Goal: Task Accomplishment & Management: Use online tool/utility

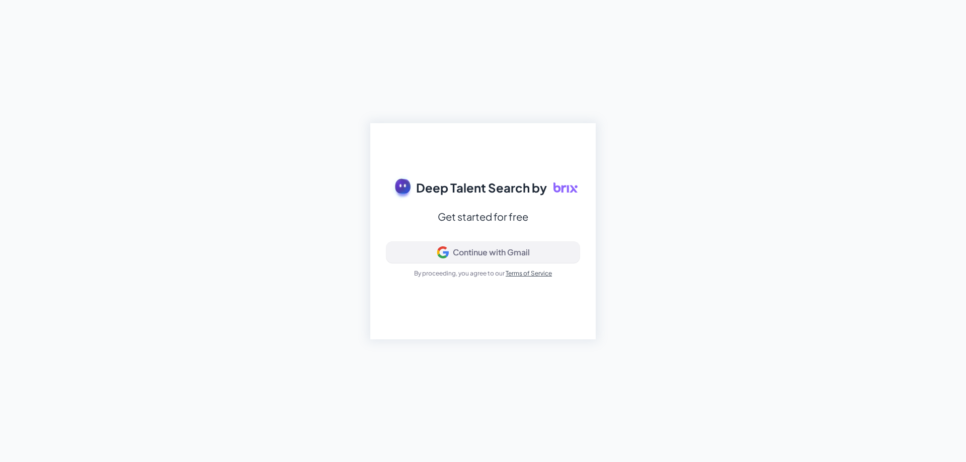
click at [509, 252] on div "Continue with Gmail" at bounding box center [491, 252] width 77 height 10
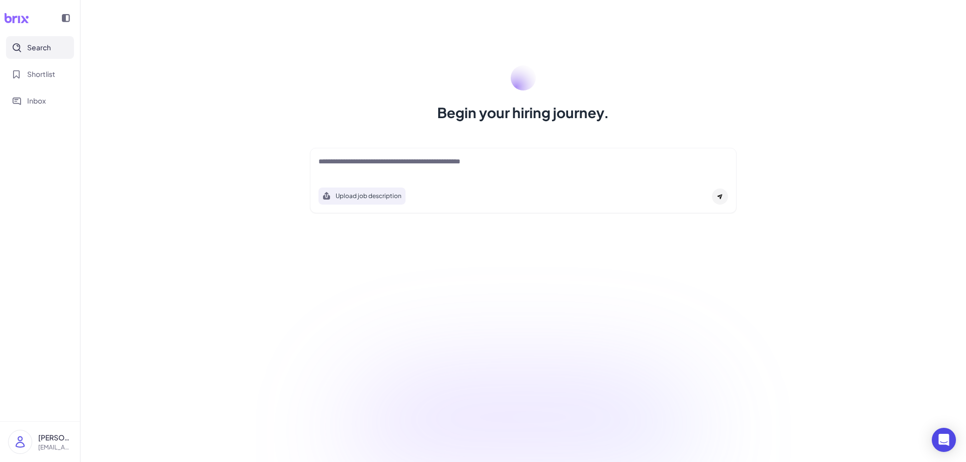
click at [50, 450] on p "[EMAIL_ADDRESS][DOMAIN_NAME]" at bounding box center [55, 447] width 34 height 9
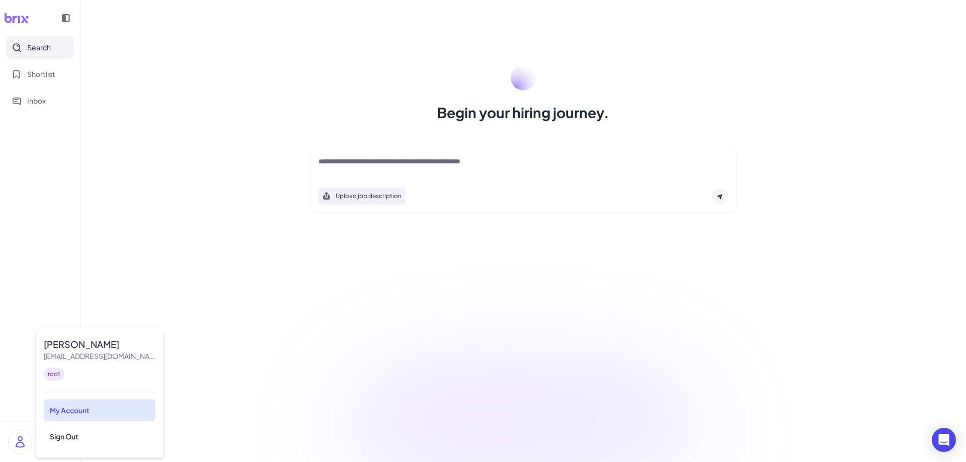
click at [87, 409] on div "My Account" at bounding box center [100, 410] width 112 height 22
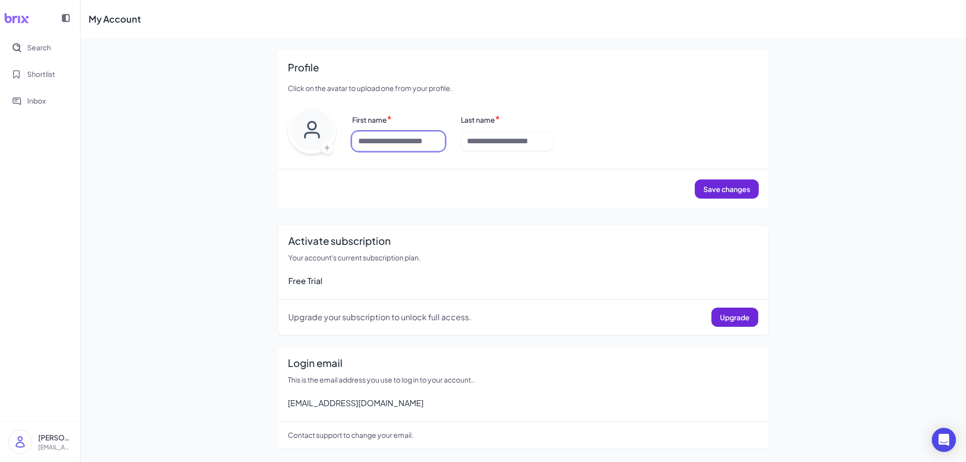
click at [400, 148] on input at bounding box center [398, 141] width 93 height 19
type input "******"
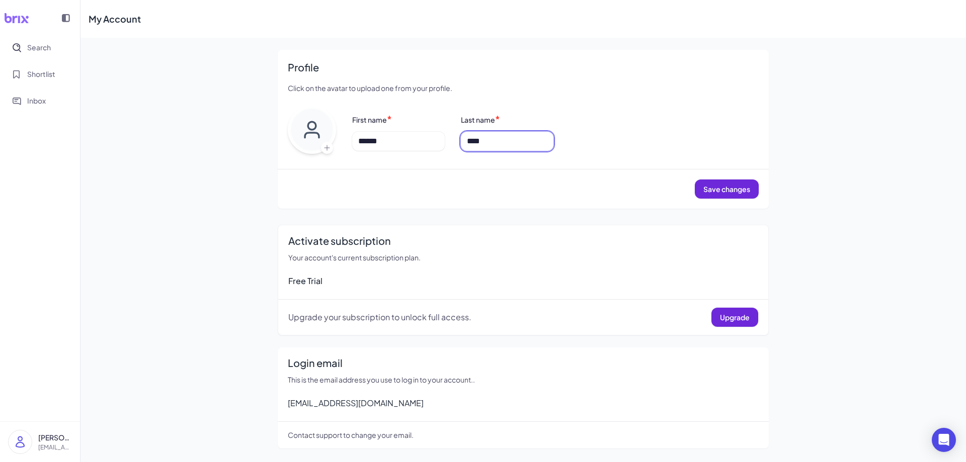
type input "****"
click at [430, 286] on div "Free Trial" at bounding box center [523, 281] width 470 height 12
click at [723, 319] on span "Upgrade" at bounding box center [735, 317] width 30 height 9
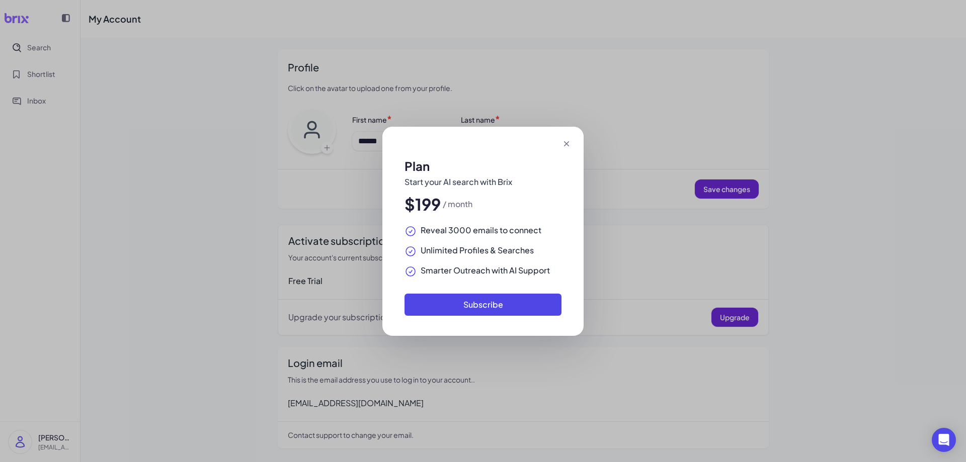
click at [563, 142] on icon at bounding box center [566, 144] width 10 height 10
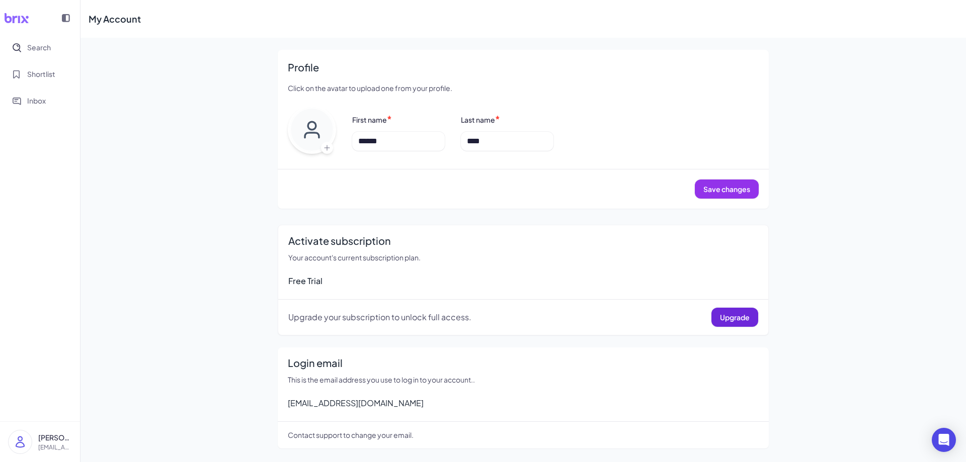
click at [725, 188] on span "Save changes" at bounding box center [726, 189] width 47 height 9
click at [71, 444] on p "jieqing.ding@gmail.com" at bounding box center [55, 447] width 34 height 9
drag, startPoint x: 81, startPoint y: 440, endPoint x: 92, endPoint y: 381, distance: 59.3
click at [86, 379] on div "Jaclyn Ding jieqing.ding@gmail.com root My Account Sign Out" at bounding box center [99, 393] width 129 height 129
click at [120, 380] on div "root" at bounding box center [100, 374] width 112 height 13
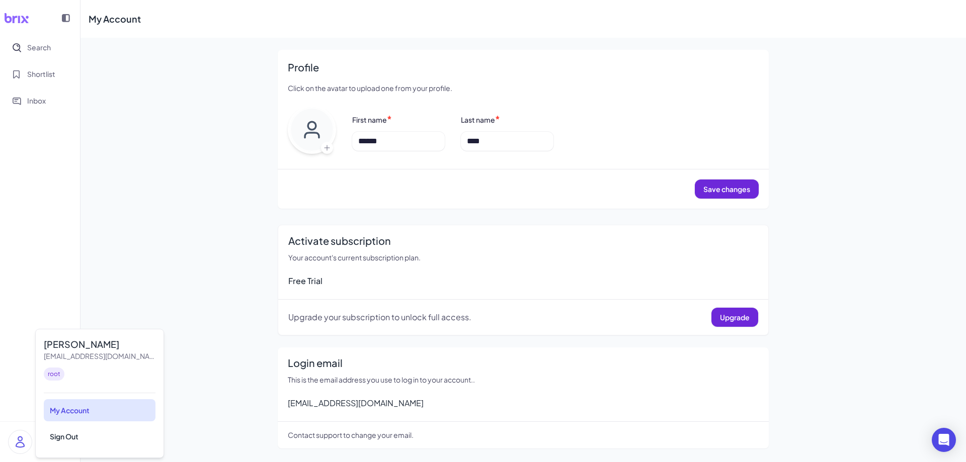
click at [88, 413] on div "My Account" at bounding box center [100, 410] width 112 height 22
click at [356, 398] on div "jieqing.ding@gmail.com" at bounding box center [523, 403] width 471 height 12
click at [63, 447] on p "jieqing.ding@gmail.com" at bounding box center [55, 447] width 34 height 9
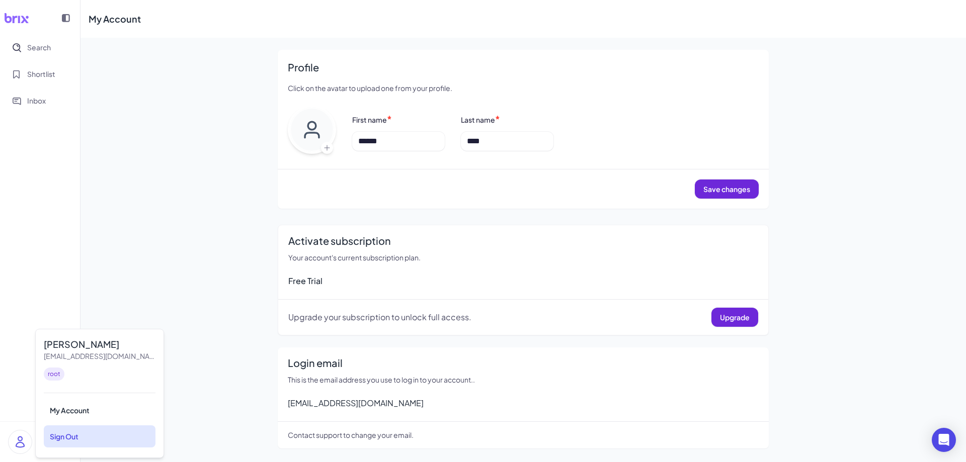
click at [94, 441] on div "Sign Out" at bounding box center [100, 437] width 112 height 22
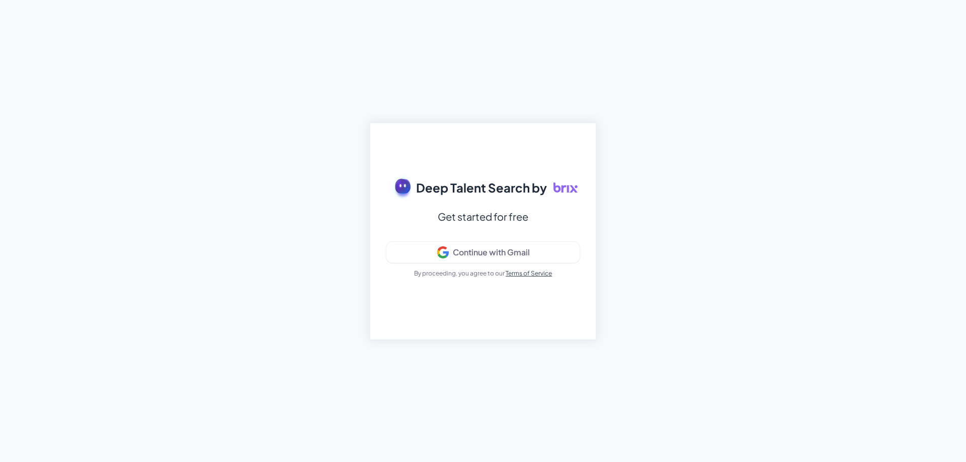
click at [477, 217] on div "Get started for free" at bounding box center [483, 217] width 91 height 18
drag, startPoint x: 479, startPoint y: 183, endPoint x: 476, endPoint y: 221, distance: 37.8
click at [479, 188] on span "Deep Talent Search by" at bounding box center [481, 188] width 131 height 18
click at [505, 215] on div "Get started for free" at bounding box center [483, 217] width 91 height 18
click at [501, 260] on button "Continue with Gmail" at bounding box center [482, 252] width 193 height 21
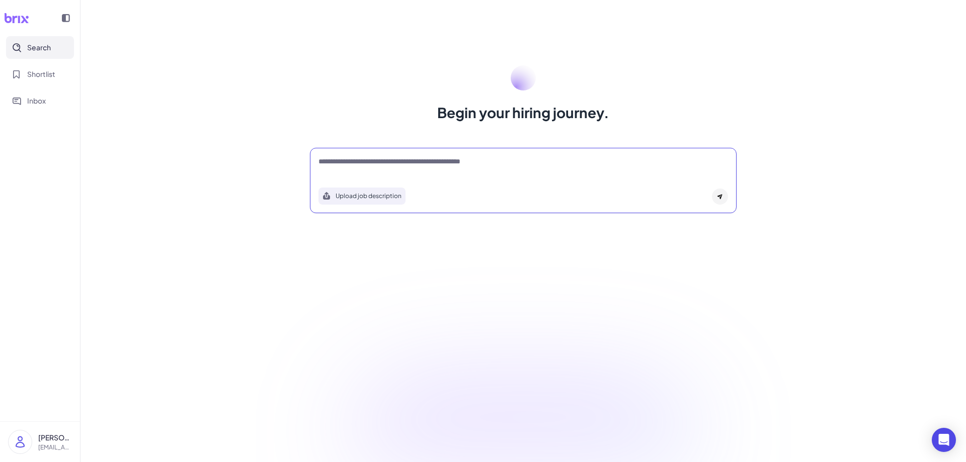
click at [457, 164] on textarea at bounding box center [522, 162] width 409 height 12
type textarea "**********"
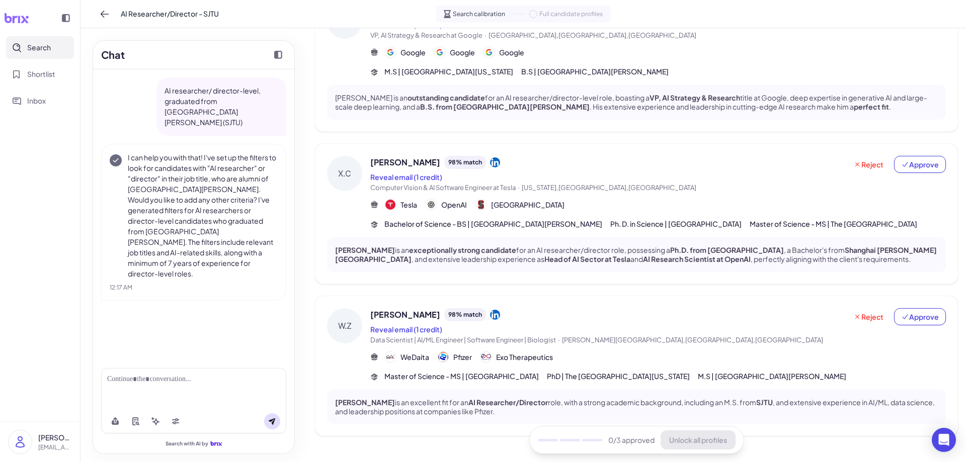
scroll to position [421, 0]
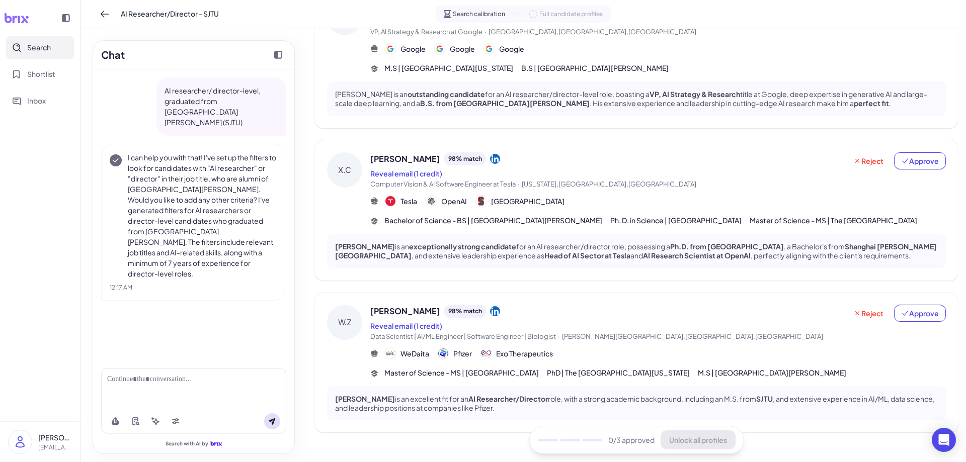
drag, startPoint x: 140, startPoint y: 386, endPoint x: 145, endPoint y: 382, distance: 6.1
click at [140, 386] on div at bounding box center [193, 388] width 185 height 41
click at [174, 375] on div at bounding box center [193, 379] width 173 height 11
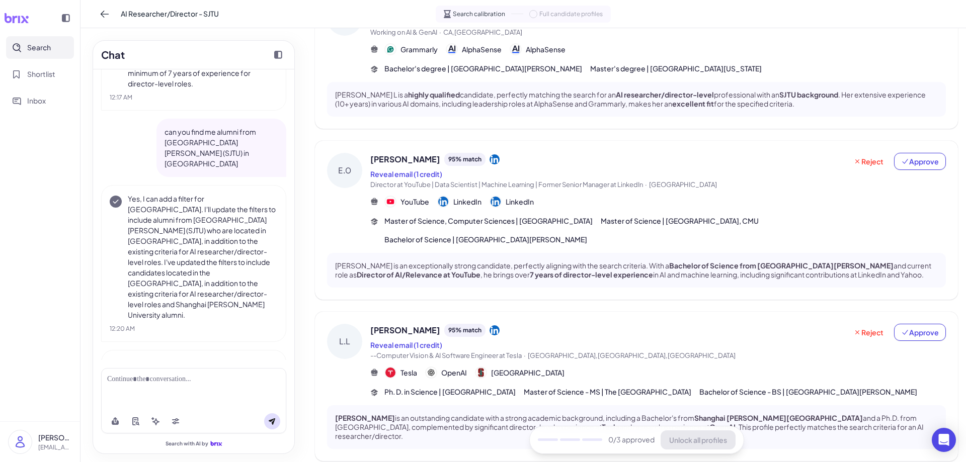
scroll to position [439, 0]
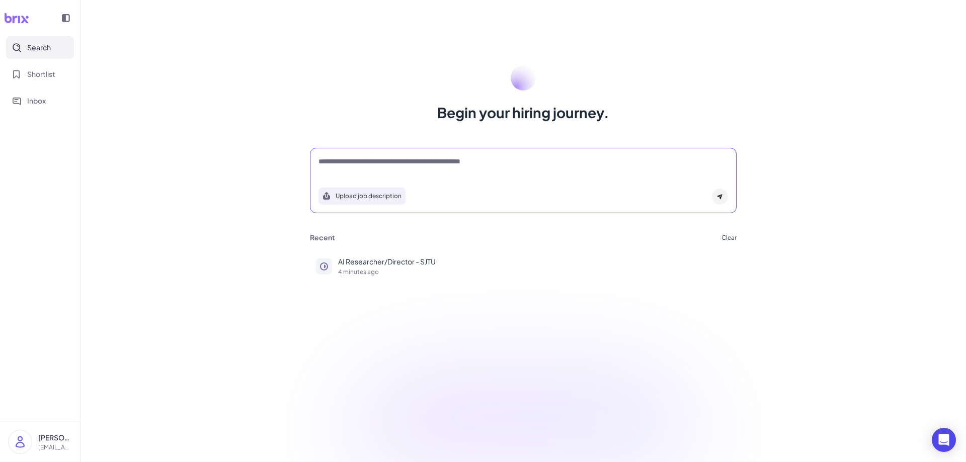
click at [428, 165] on textarea at bounding box center [522, 162] width 409 height 12
click at [688, 163] on textarea "**********" at bounding box center [522, 162] width 409 height 12
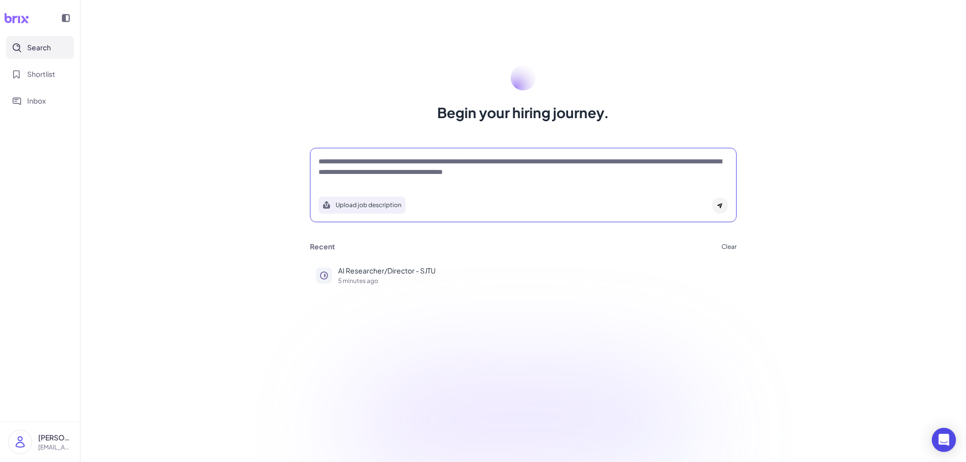
click at [597, 161] on textarea "**********" at bounding box center [522, 166] width 409 height 21
click at [596, 175] on textarea "**********" at bounding box center [522, 166] width 409 height 21
click at [706, 172] on textarea "**********" at bounding box center [522, 166] width 409 height 21
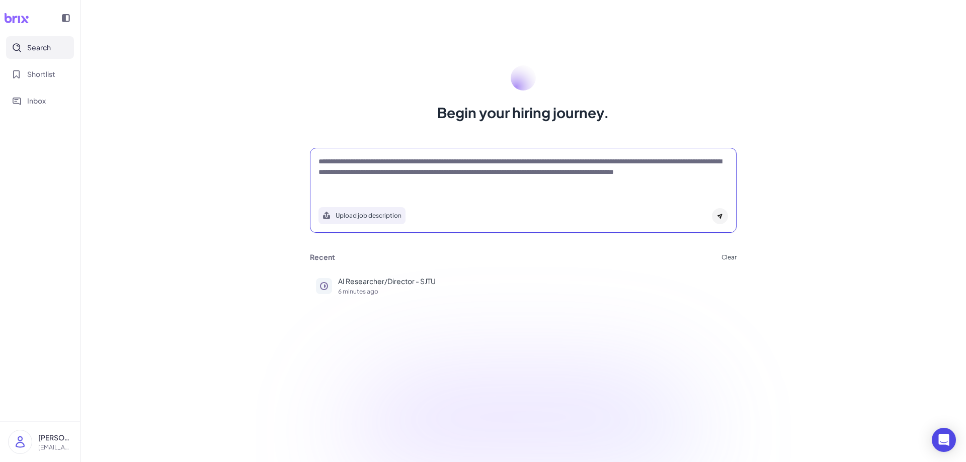
type textarea "**********"
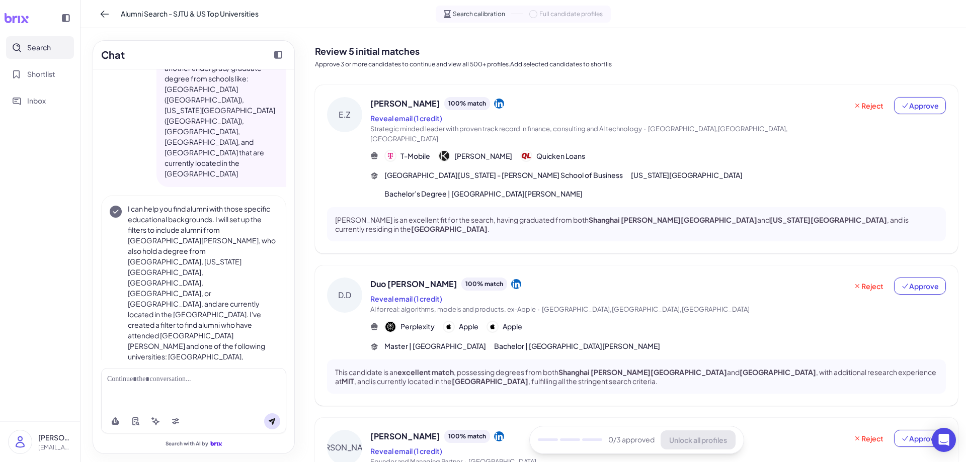
click at [176, 383] on div at bounding box center [193, 379] width 173 height 11
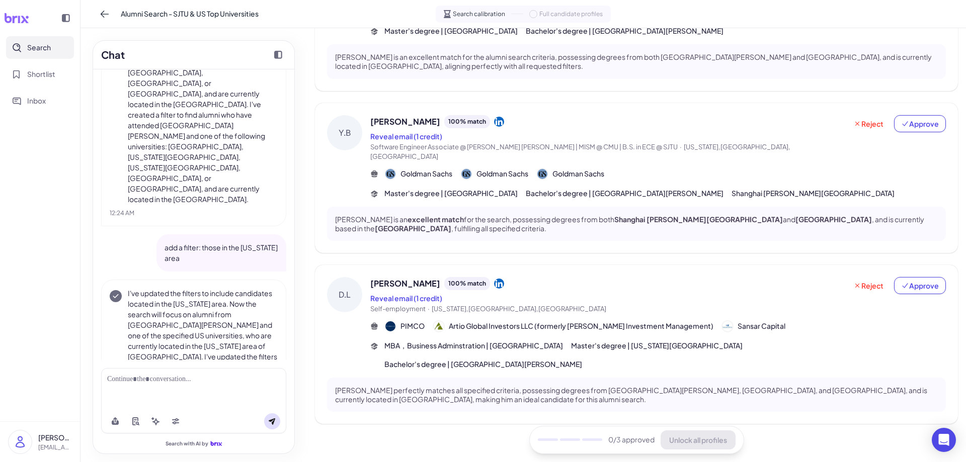
scroll to position [439, 0]
click at [210, 377] on div at bounding box center [193, 379] width 173 height 11
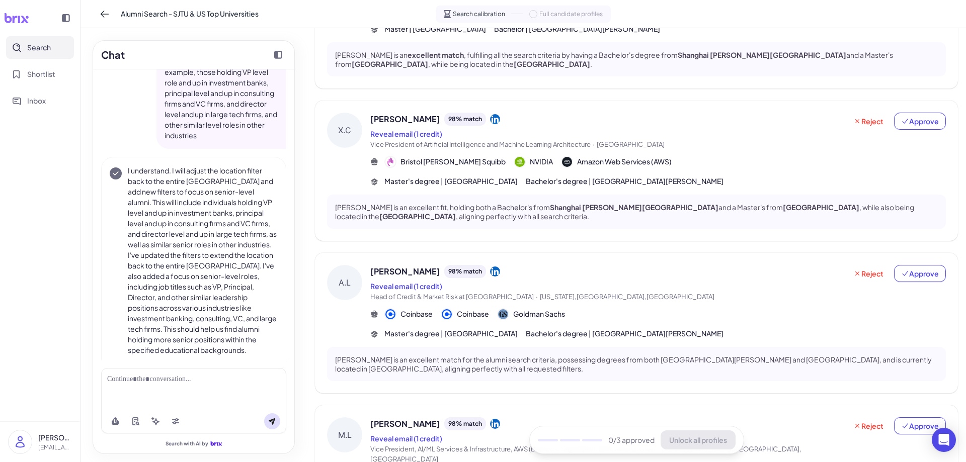
scroll to position [0, 0]
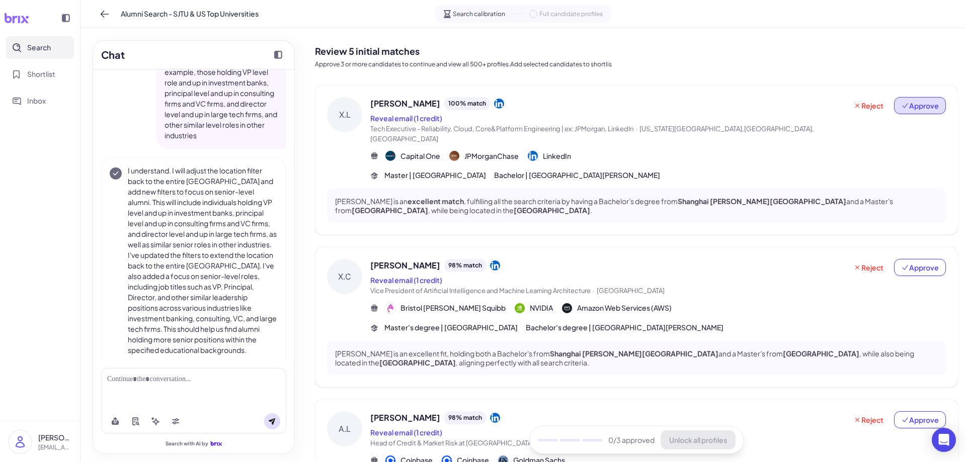
click at [904, 108] on span "Approve" at bounding box center [920, 106] width 38 height 10
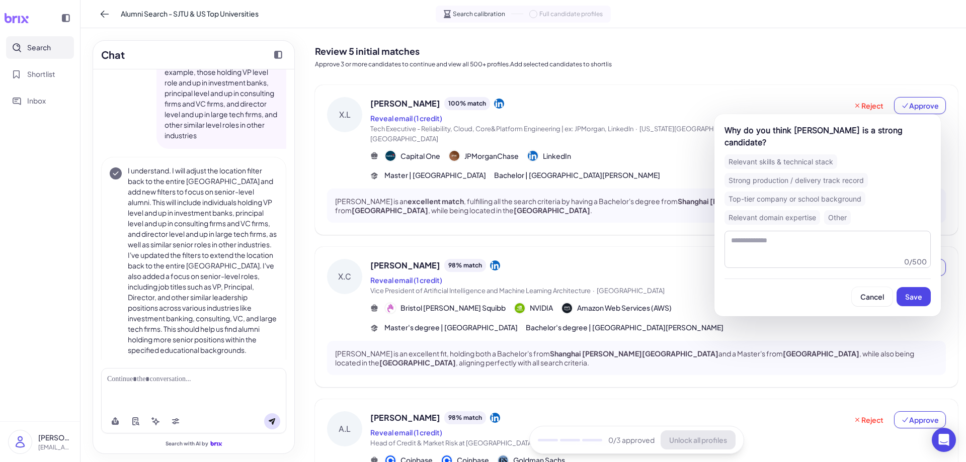
click at [851, 192] on div "Top-tier company or school background" at bounding box center [794, 199] width 141 height 15
click at [915, 287] on button "Save" at bounding box center [913, 296] width 34 height 19
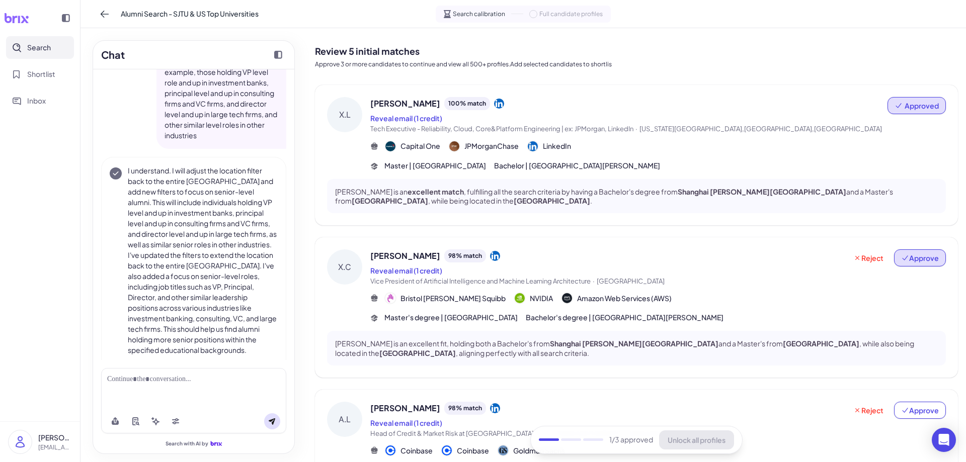
click at [920, 262] on span "Approve" at bounding box center [920, 258] width 38 height 10
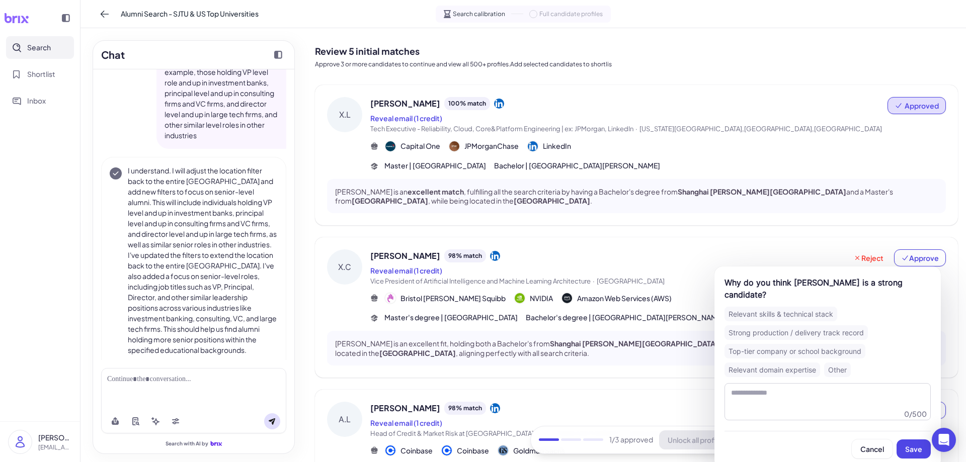
click at [842, 344] on div "Top-tier company or school background" at bounding box center [794, 351] width 141 height 15
click at [909, 445] on span "Save" at bounding box center [913, 449] width 17 height 9
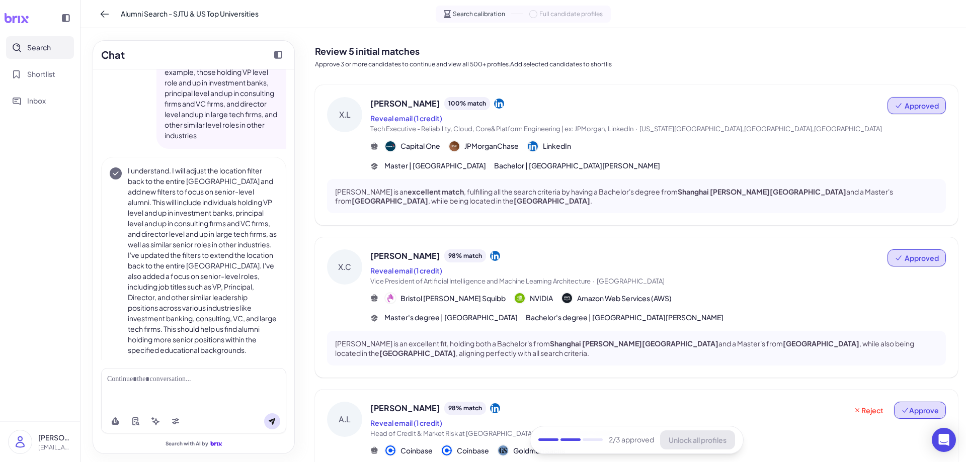
click at [916, 409] on span "Approve" at bounding box center [920, 410] width 38 height 10
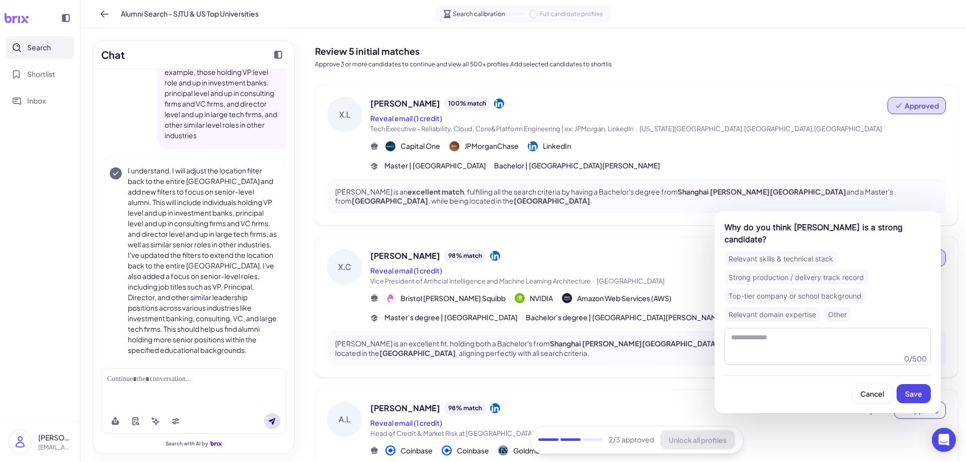
click at [821, 289] on div "Top-tier company or school background" at bounding box center [794, 296] width 141 height 15
drag, startPoint x: 906, startPoint y: 376, endPoint x: 881, endPoint y: 364, distance: 27.7
click at [906, 384] on button "Save" at bounding box center [913, 393] width 34 height 19
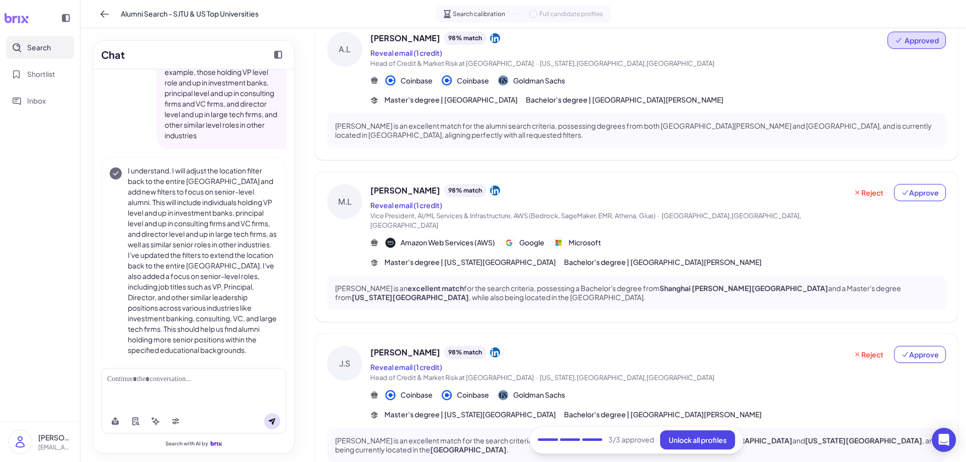
scroll to position [368, 0]
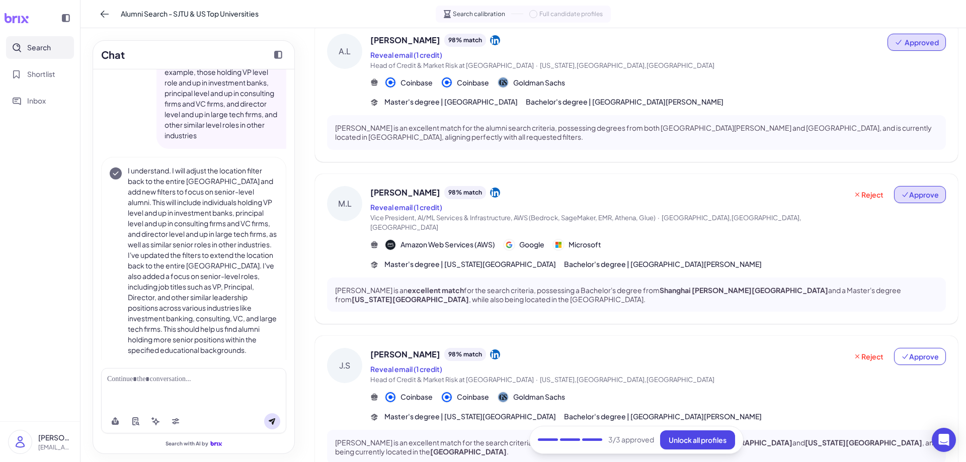
click at [937, 201] on button "Approve" at bounding box center [920, 194] width 52 height 17
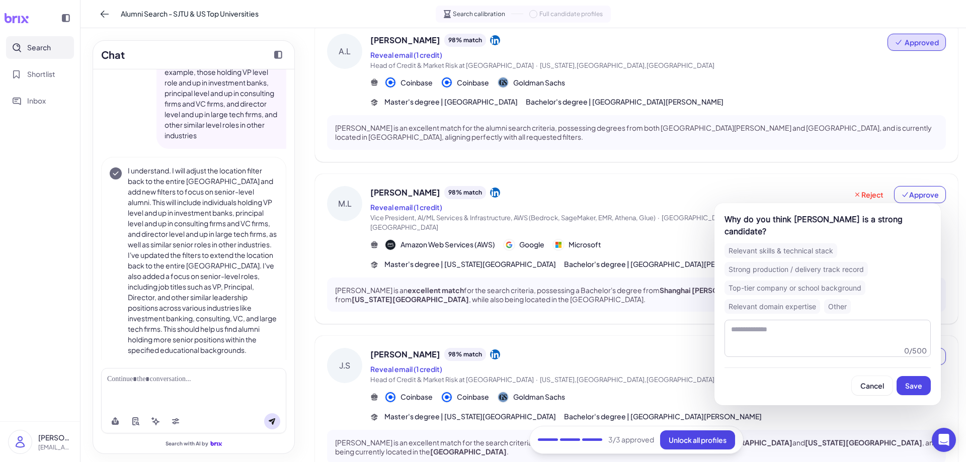
click at [847, 281] on div "Top-tier company or school background" at bounding box center [794, 288] width 141 height 15
click at [919, 381] on span "Save" at bounding box center [913, 385] width 17 height 9
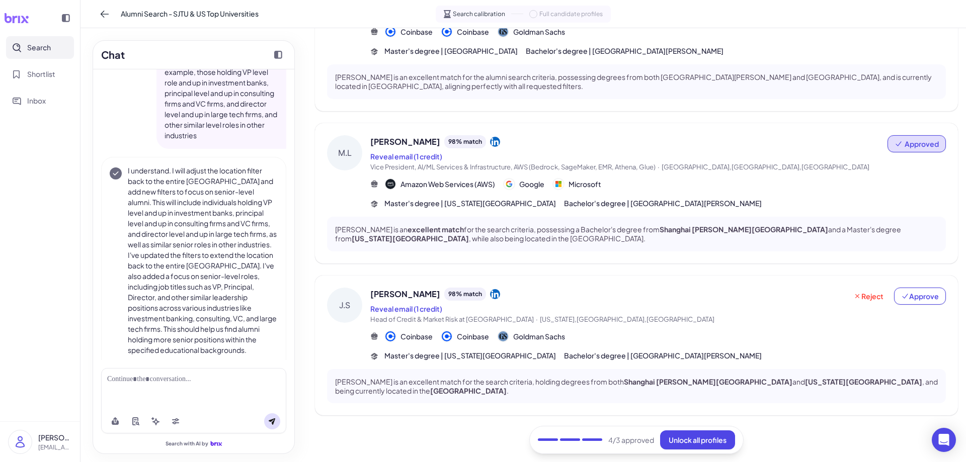
scroll to position [421, 0]
click at [920, 290] on span "Approve" at bounding box center [920, 295] width 38 height 10
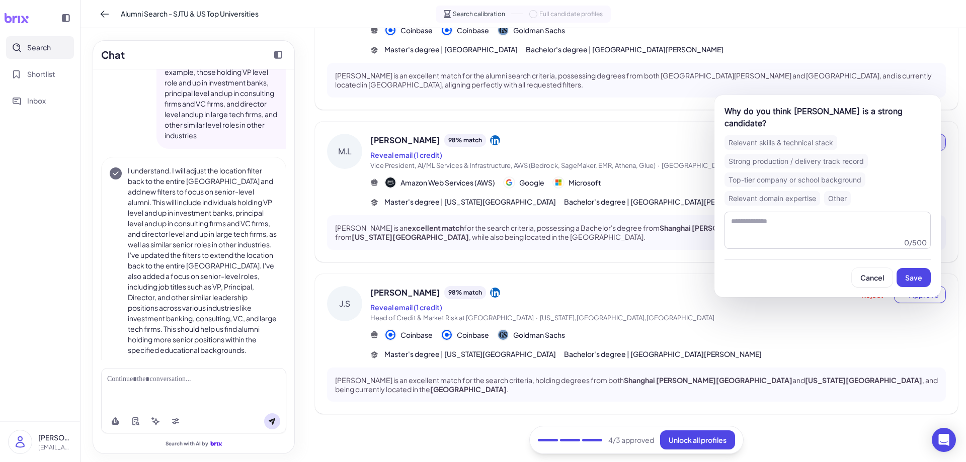
click at [849, 173] on div "Top-tier company or school background" at bounding box center [794, 180] width 141 height 15
click at [917, 273] on span "Save" at bounding box center [913, 277] width 17 height 9
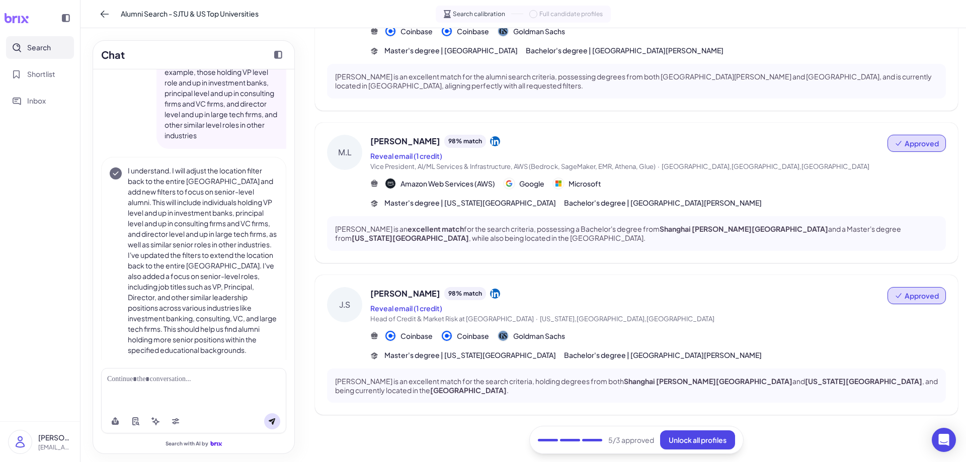
scroll to position [419, 0]
click at [686, 444] on span "Unlock all profiles" at bounding box center [698, 440] width 58 height 9
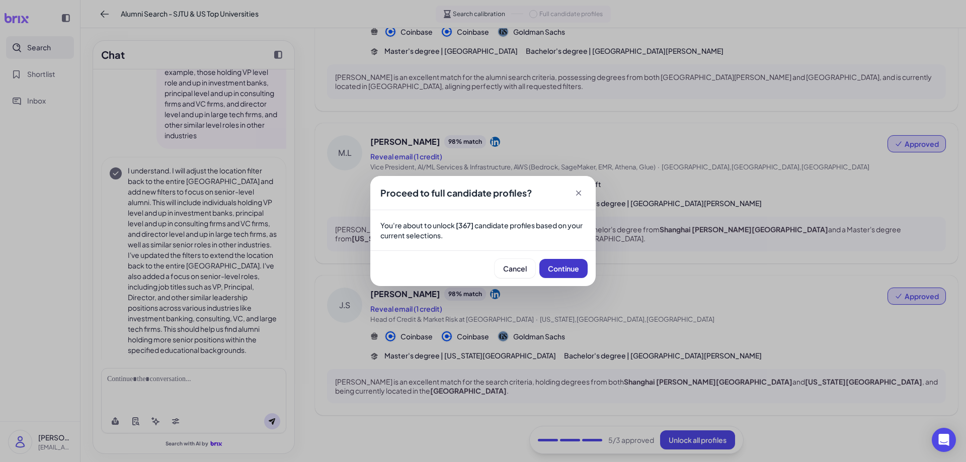
click at [553, 269] on span "Continue" at bounding box center [563, 268] width 31 height 9
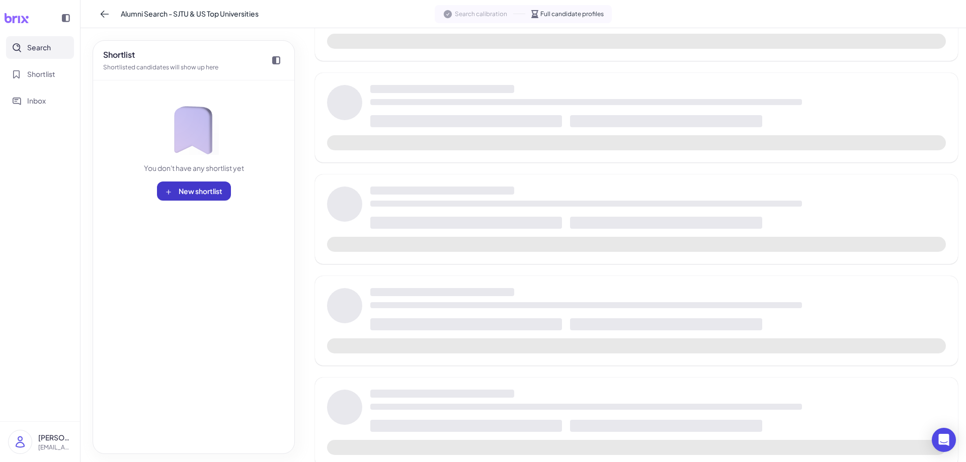
click at [218, 198] on button "New shortlist" at bounding box center [194, 191] width 74 height 19
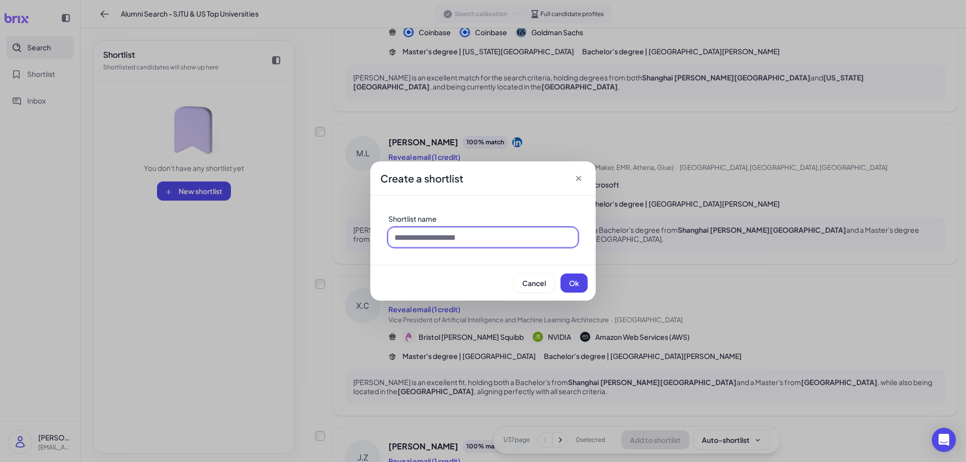
click at [513, 233] on input at bounding box center [482, 237] width 189 height 19
type input "**********"
click at [575, 284] on span "Ok" at bounding box center [574, 283] width 10 height 9
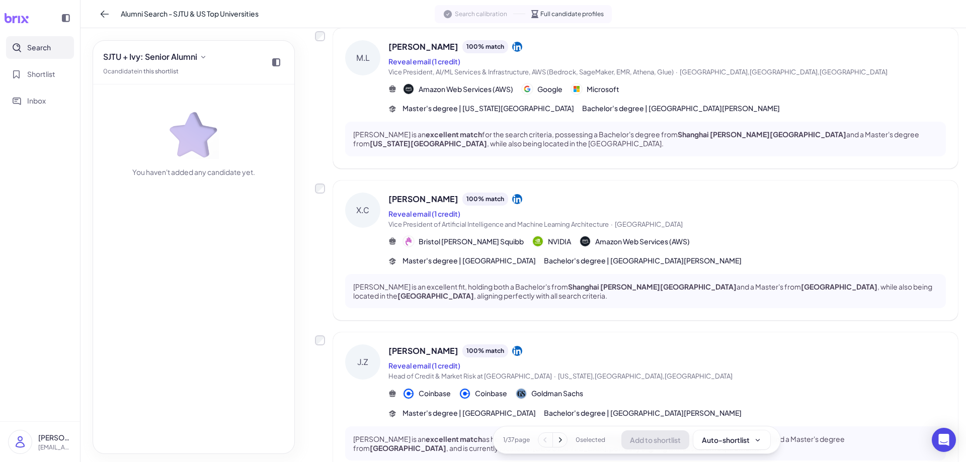
scroll to position [529, 0]
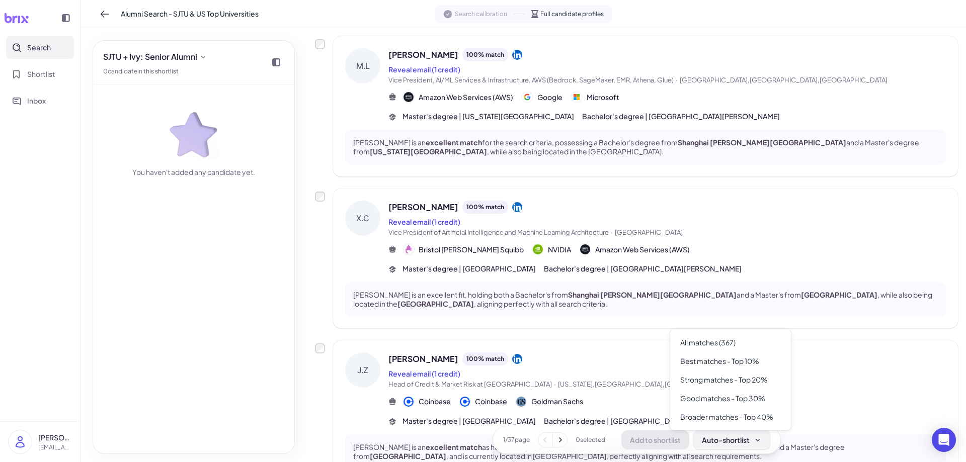
click at [710, 444] on div "Auto-shortlist" at bounding box center [732, 440] width 60 height 10
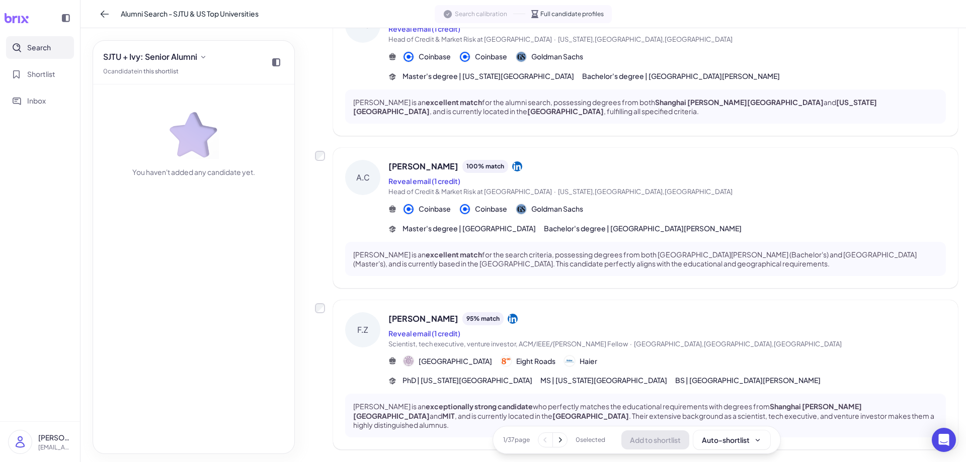
scroll to position [1205, 0]
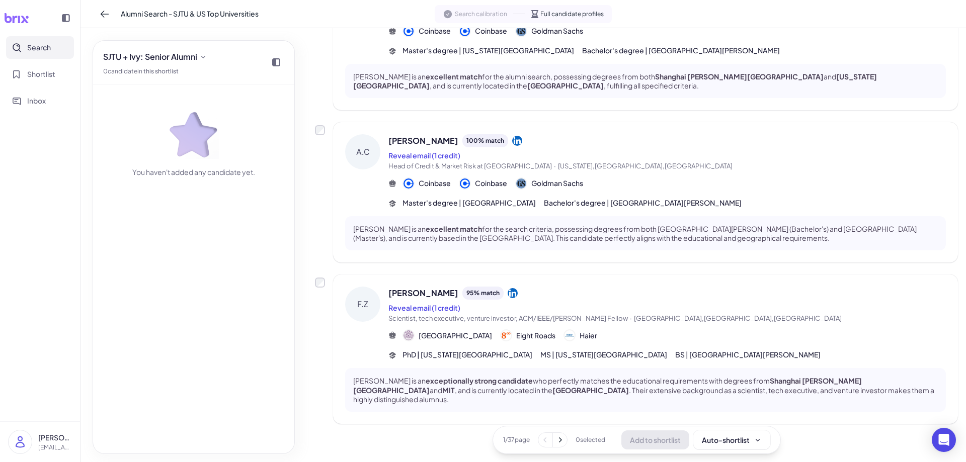
click at [559, 442] on icon at bounding box center [560, 440] width 10 height 10
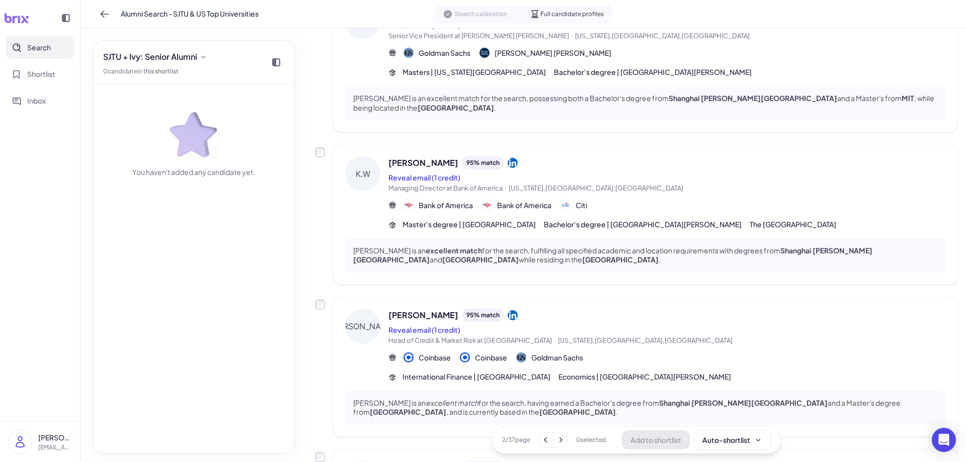
scroll to position [266, 0]
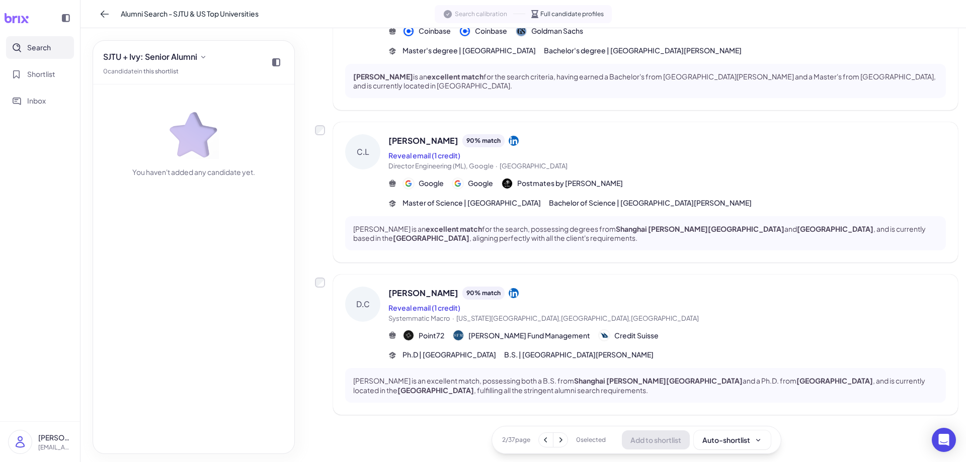
scroll to position [1223, 0]
click at [561, 439] on icon at bounding box center [560, 440] width 10 height 10
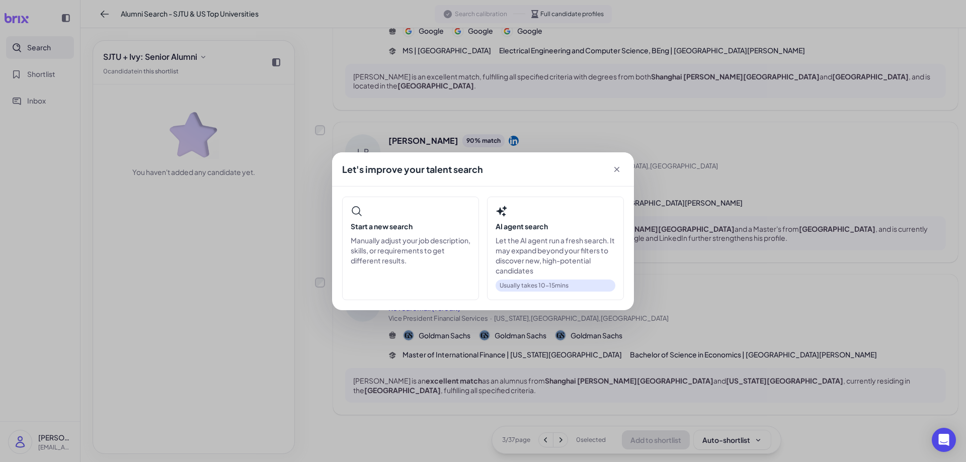
click at [614, 170] on icon at bounding box center [617, 169] width 10 height 10
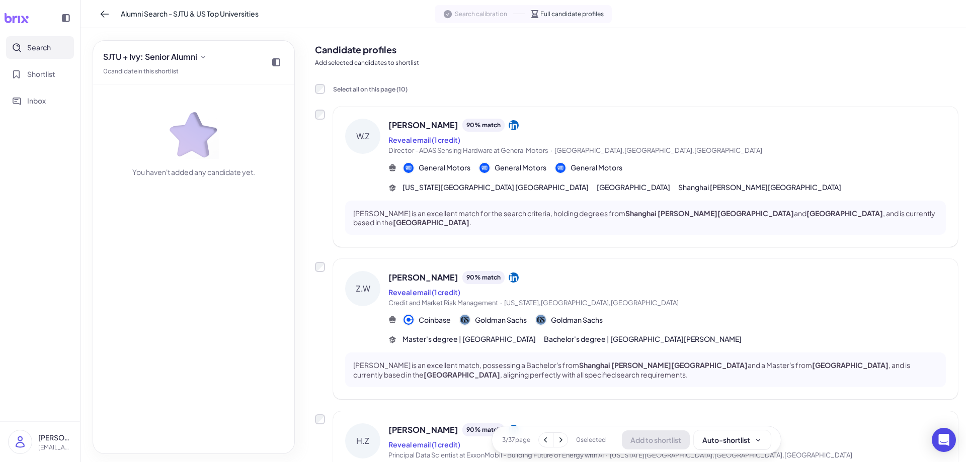
scroll to position [0, 0]
click at [555, 434] on button at bounding box center [560, 440] width 14 height 14
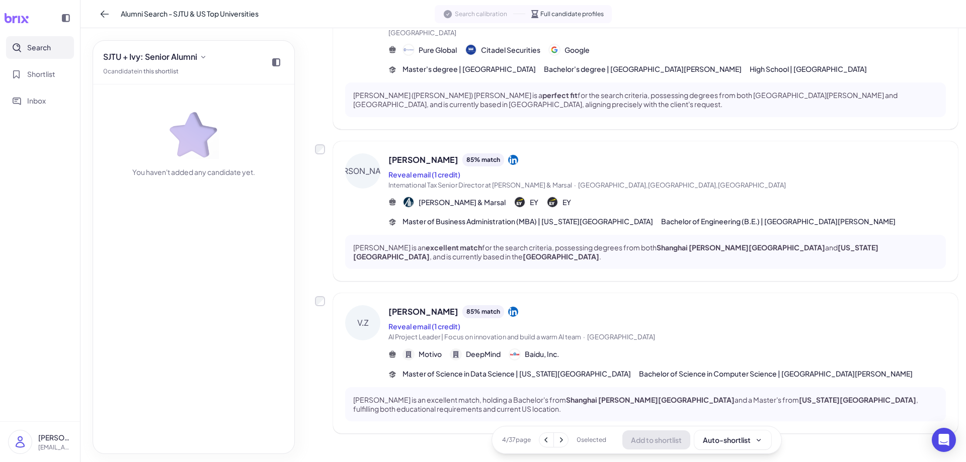
scroll to position [1228, 0]
